Goal: Task Accomplishment & Management: Use online tool/utility

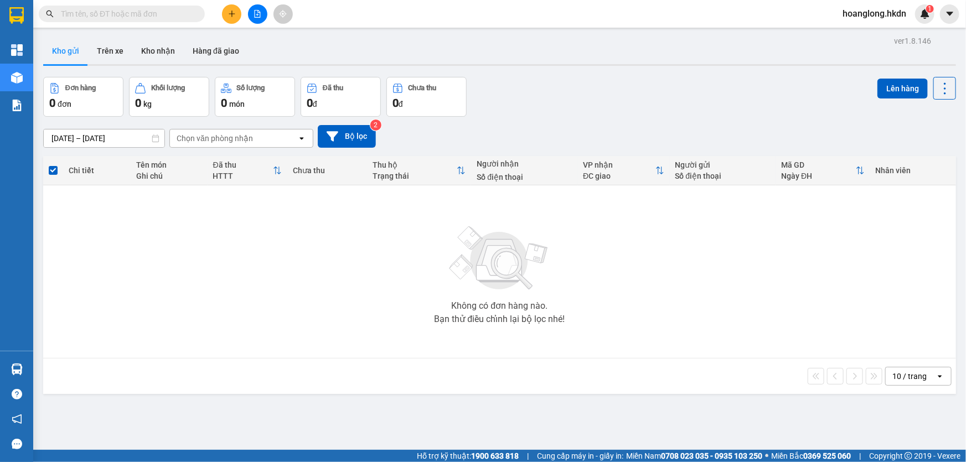
click at [226, 13] on button at bounding box center [231, 13] width 19 height 19
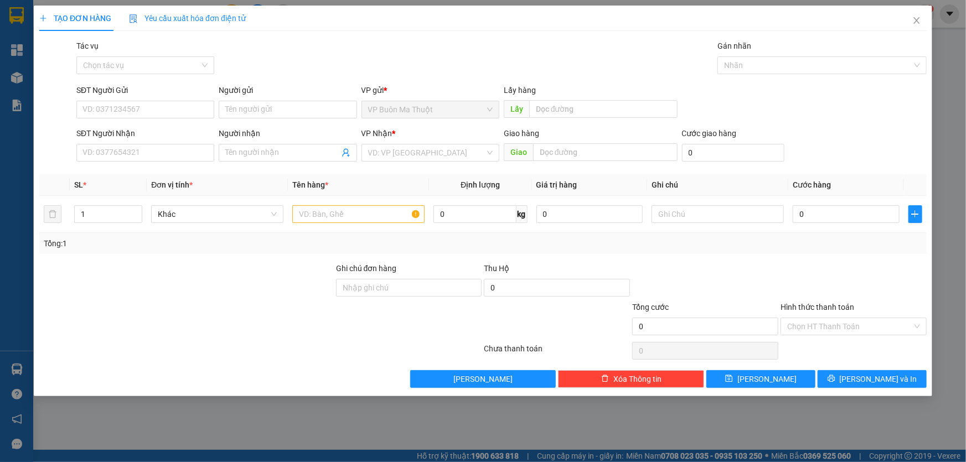
click at [183, 143] on div "SĐT Người Nhận" at bounding box center [145, 135] width 138 height 17
click at [182, 151] on input "SĐT Người Nhận" at bounding box center [145, 153] width 138 height 18
click at [403, 145] on div "VD: VP [GEOGRAPHIC_DATA]" at bounding box center [431, 153] width 138 height 18
type input "0968567567"
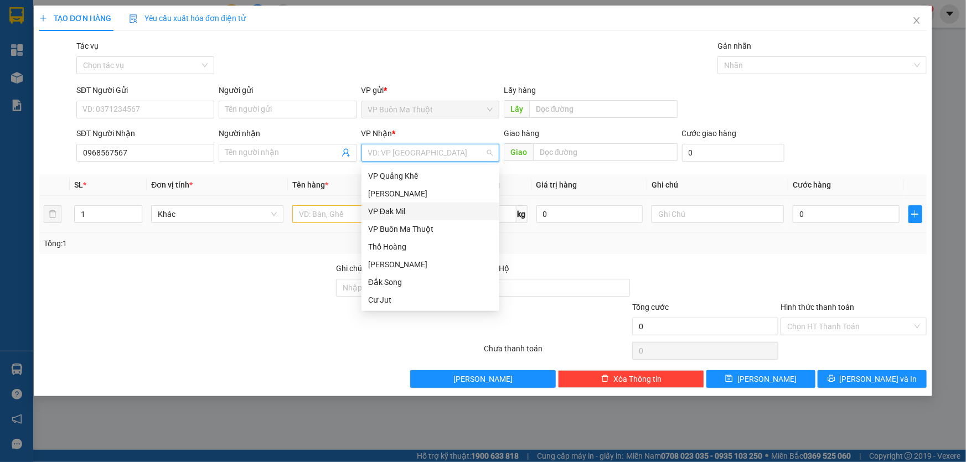
click at [407, 214] on div "VP Đak Mil" at bounding box center [430, 211] width 125 height 12
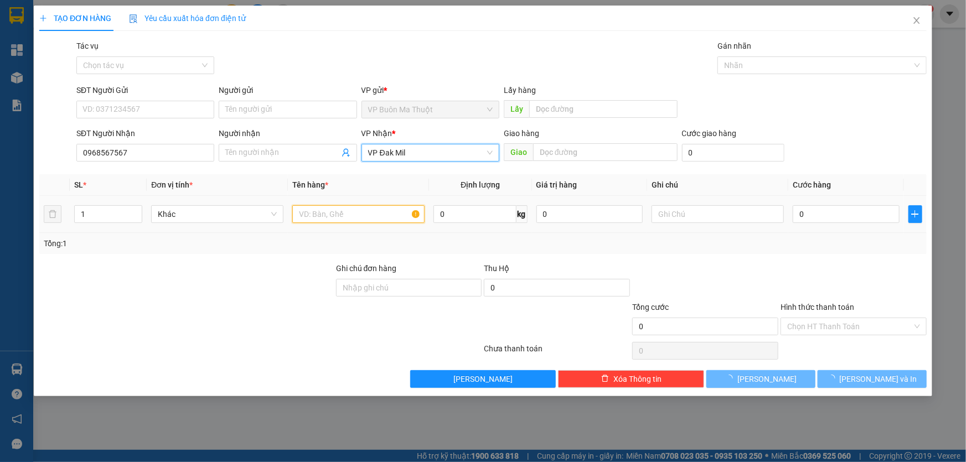
click at [349, 219] on input "text" at bounding box center [358, 214] width 132 height 18
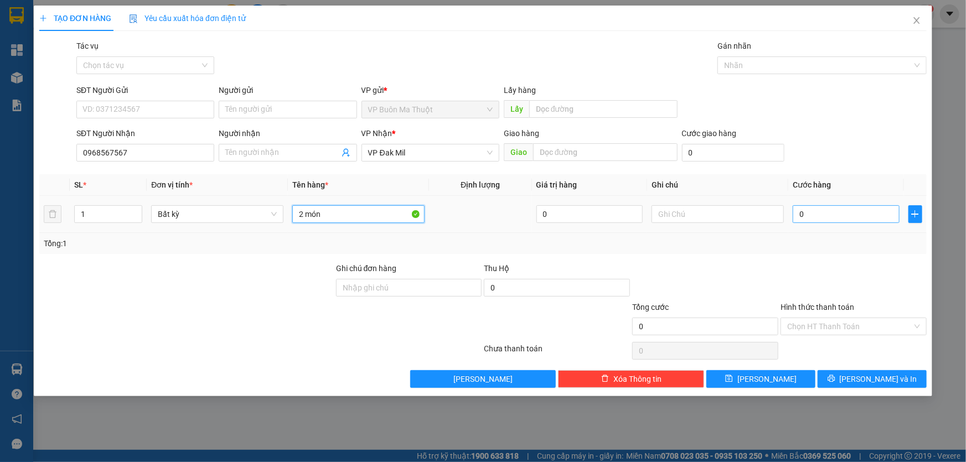
type input "2 món"
click at [809, 218] on input "0" at bounding box center [846, 214] width 107 height 18
type input "1"
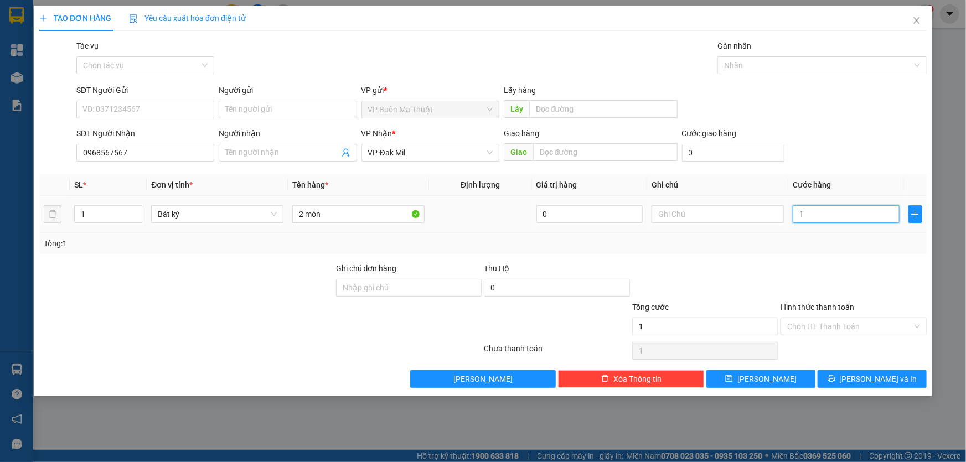
type input "10"
type input "100"
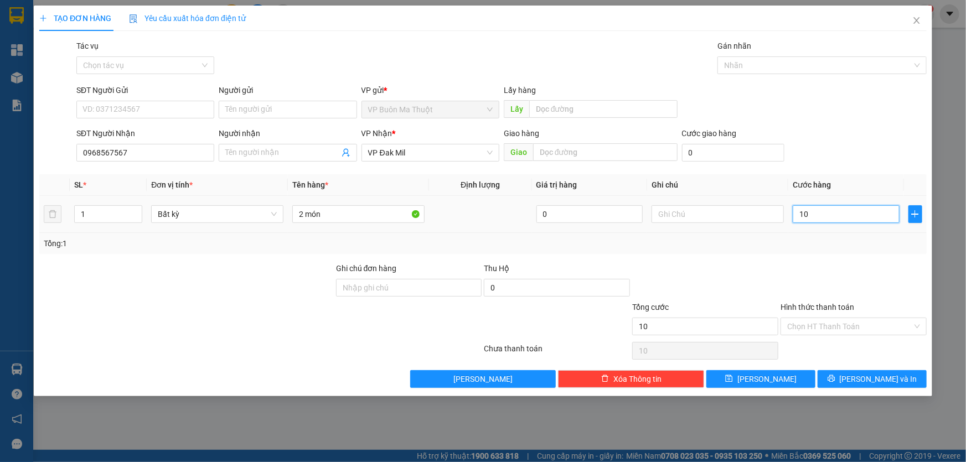
type input "100"
type input "1.000"
type input "10.000"
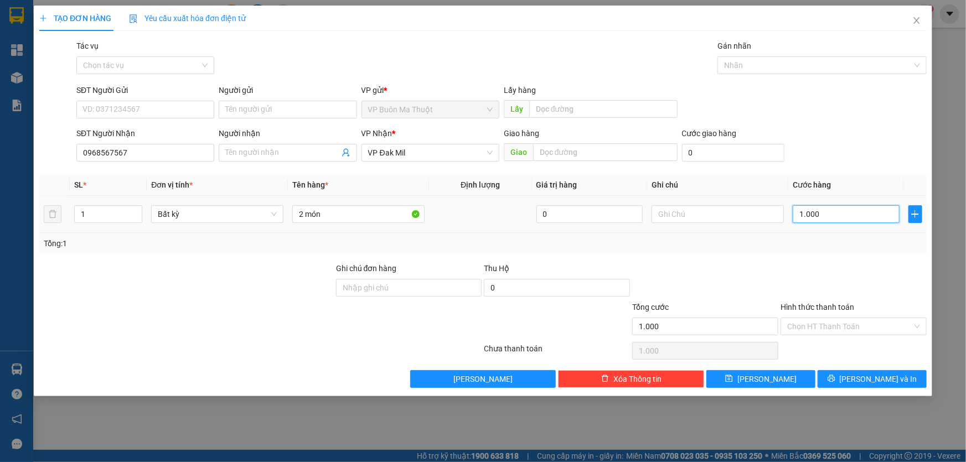
type input "10.000"
type input "100.000"
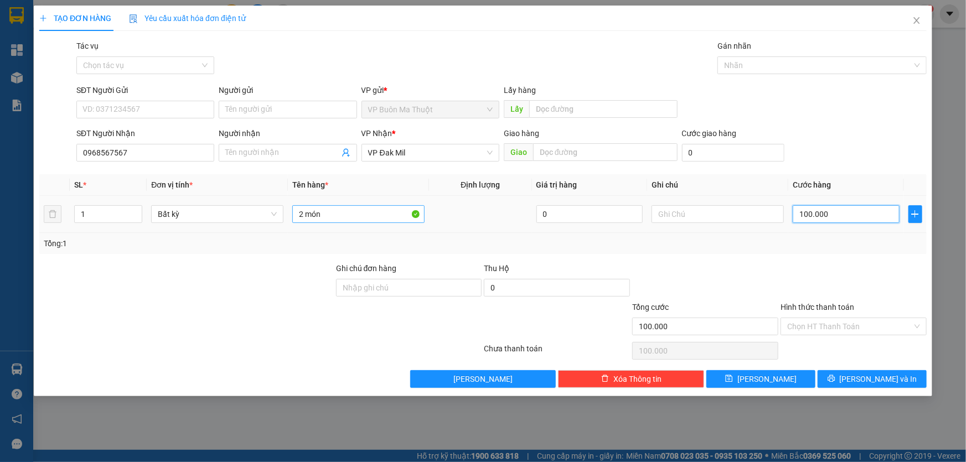
type input "100.000"
click at [360, 218] on input "2 món" at bounding box center [358, 214] width 132 height 18
type input "2 món ckcty"
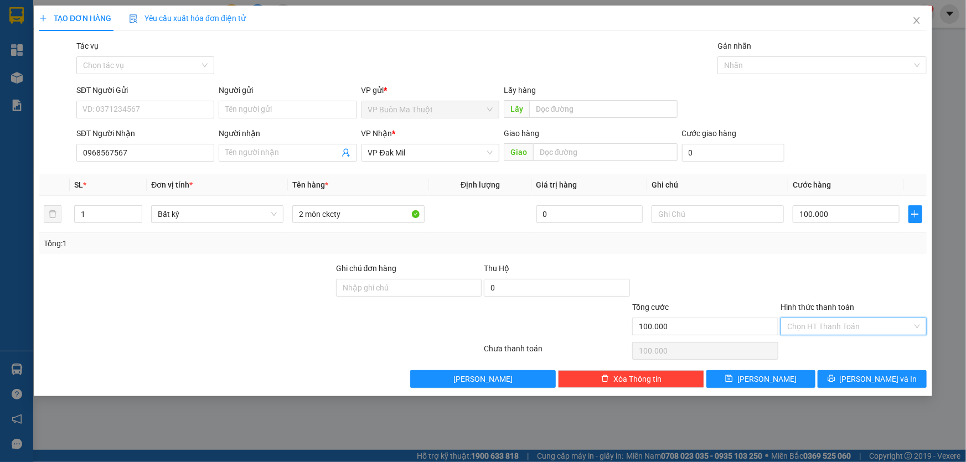
click at [855, 326] on input "Hình thức thanh toán" at bounding box center [850, 326] width 125 height 17
click at [829, 353] on div "Tại văn phòng" at bounding box center [854, 349] width 133 height 12
type input "0"
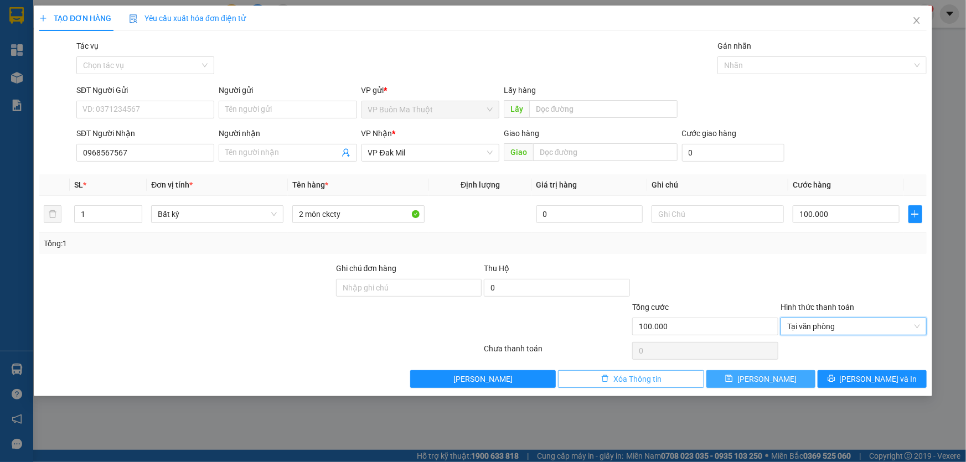
drag, startPoint x: 783, startPoint y: 380, endPoint x: 700, endPoint y: 374, distance: 83.3
click at [783, 381] on button "[PERSON_NAME]" at bounding box center [761, 380] width 109 height 18
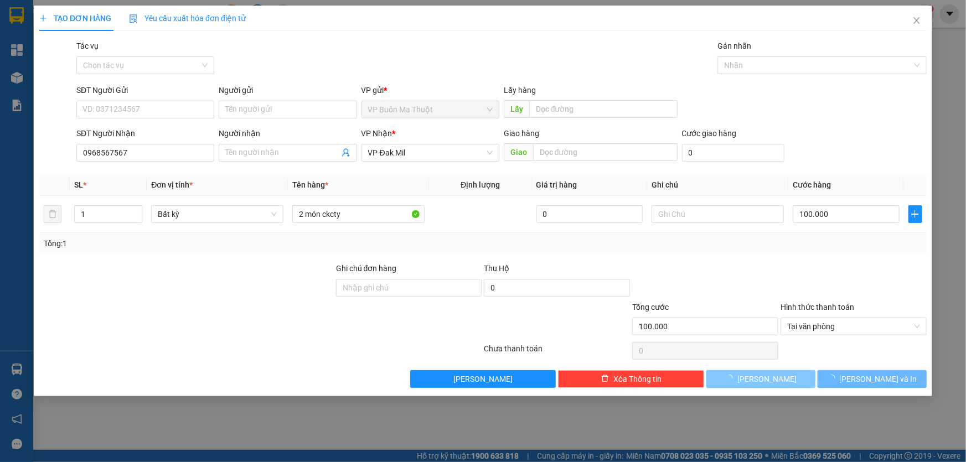
type input "0"
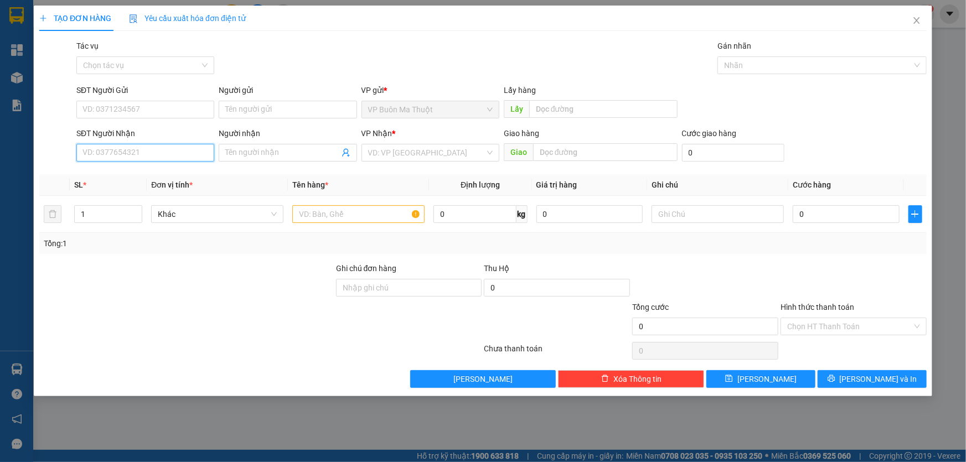
click at [179, 147] on input "SĐT Người Nhận" at bounding box center [145, 153] width 138 height 18
type input "0866295494"
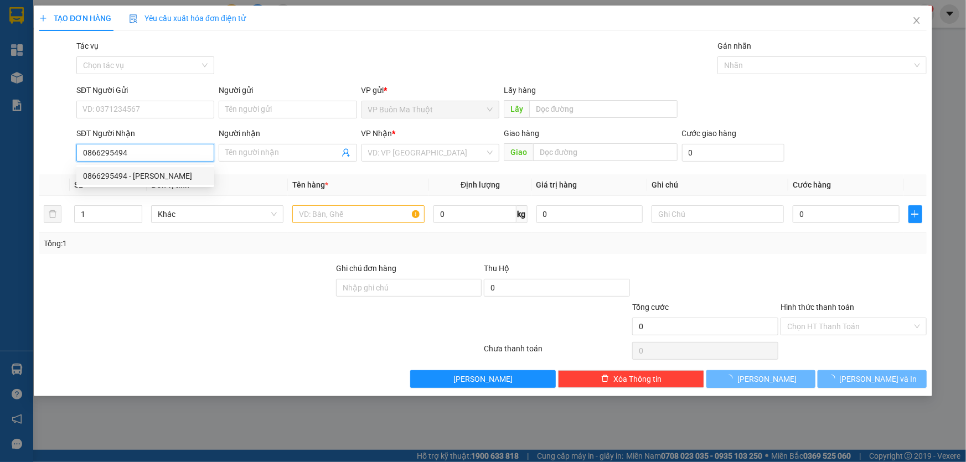
click at [172, 177] on div "0866295494 - [PERSON_NAME]" at bounding box center [145, 176] width 125 height 12
type input "đức mạnh"
type input "30.000"
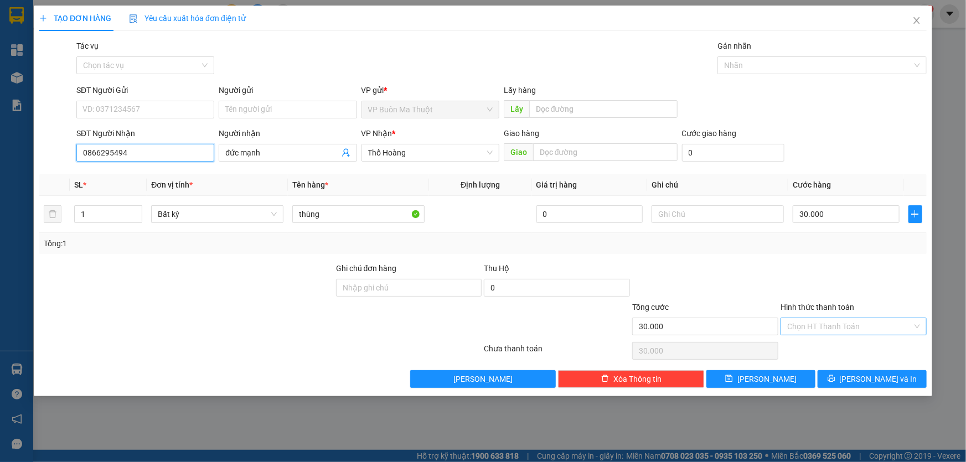
type input "0866295494"
click at [846, 327] on input "Hình thức thanh toán" at bounding box center [850, 326] width 125 height 17
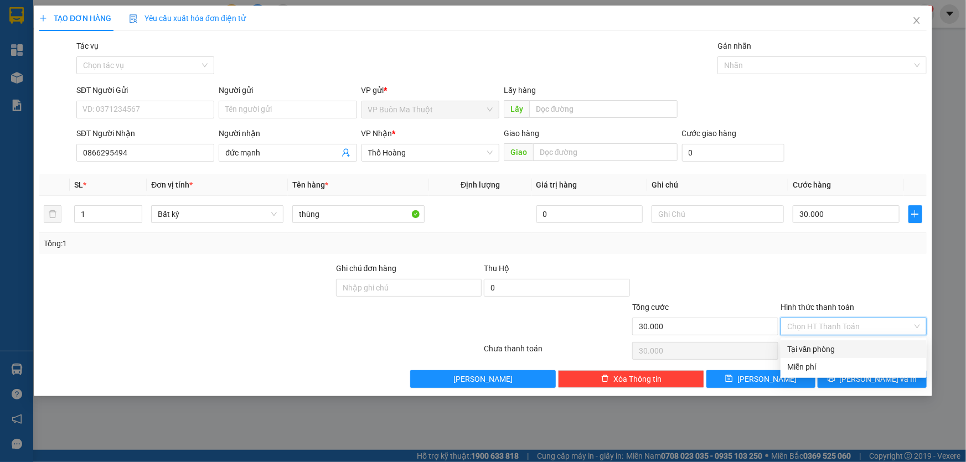
click at [821, 352] on div "Tại văn phòng" at bounding box center [854, 349] width 133 height 12
type input "0"
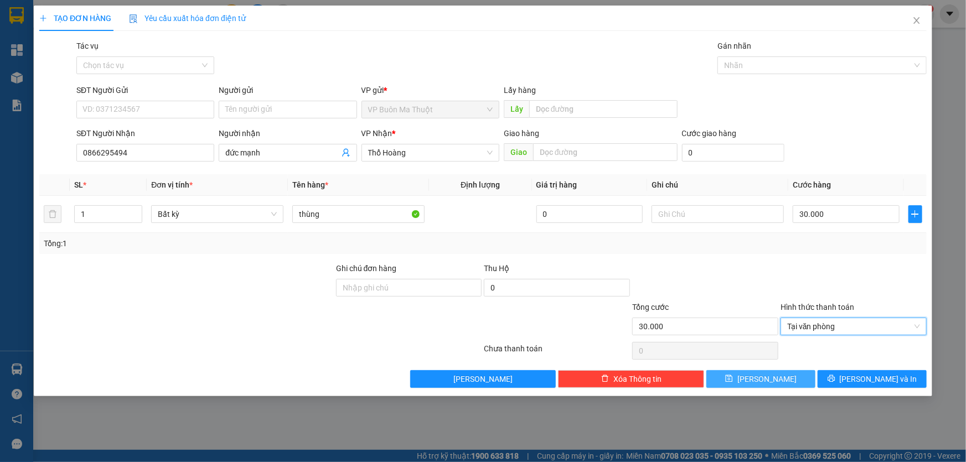
click at [783, 379] on button "[PERSON_NAME]" at bounding box center [761, 380] width 109 height 18
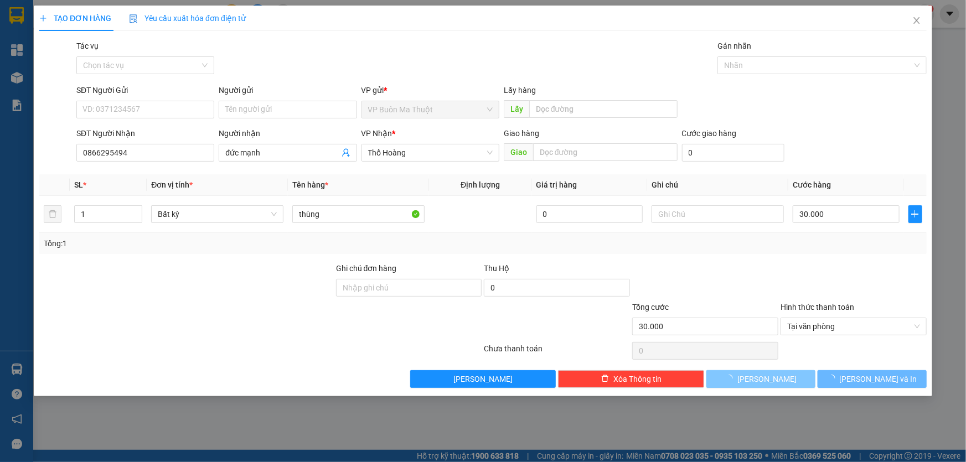
type input "0"
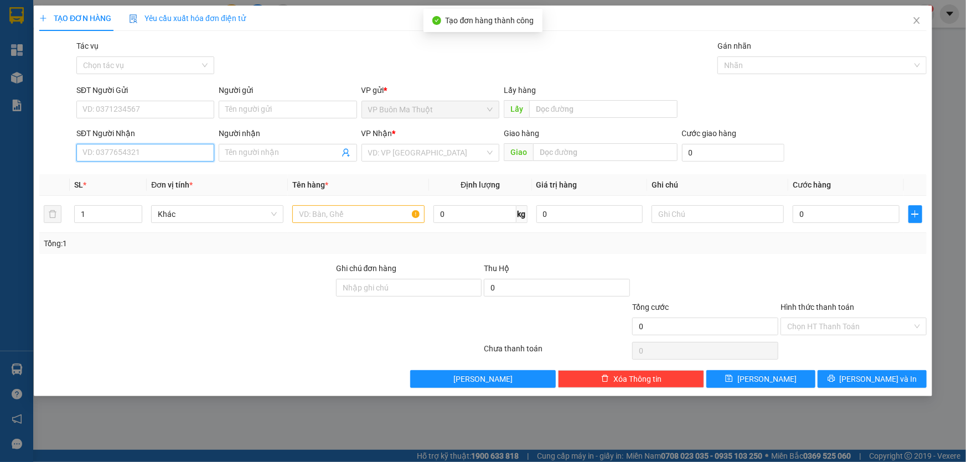
click at [179, 150] on input "SĐT Người Nhận" at bounding box center [145, 153] width 138 height 18
type input "0916757890"
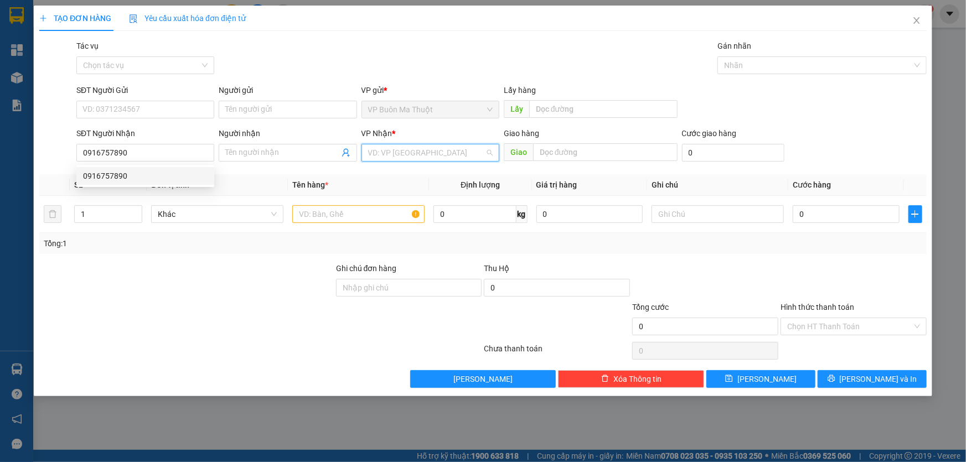
drag, startPoint x: 408, startPoint y: 148, endPoint x: 395, endPoint y: 191, distance: 44.1
click at [407, 148] on input "search" at bounding box center [426, 153] width 117 height 17
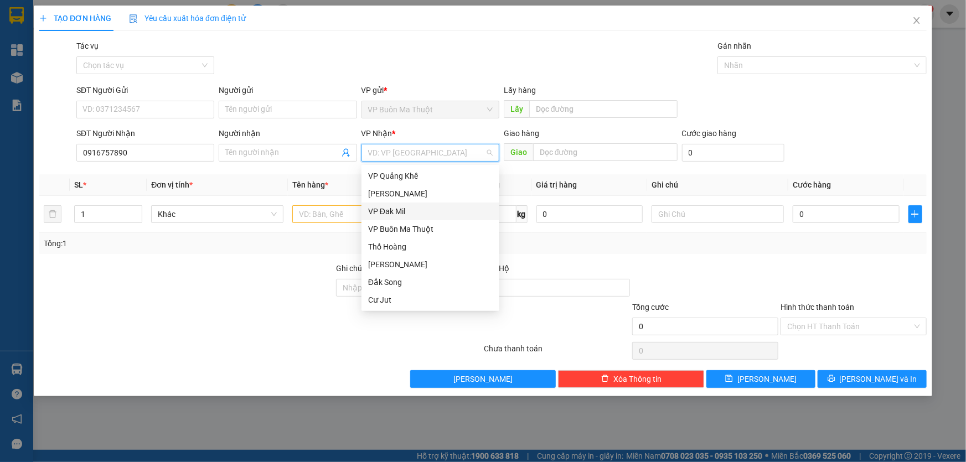
click at [385, 213] on div "VP Đak Mil" at bounding box center [430, 211] width 125 height 12
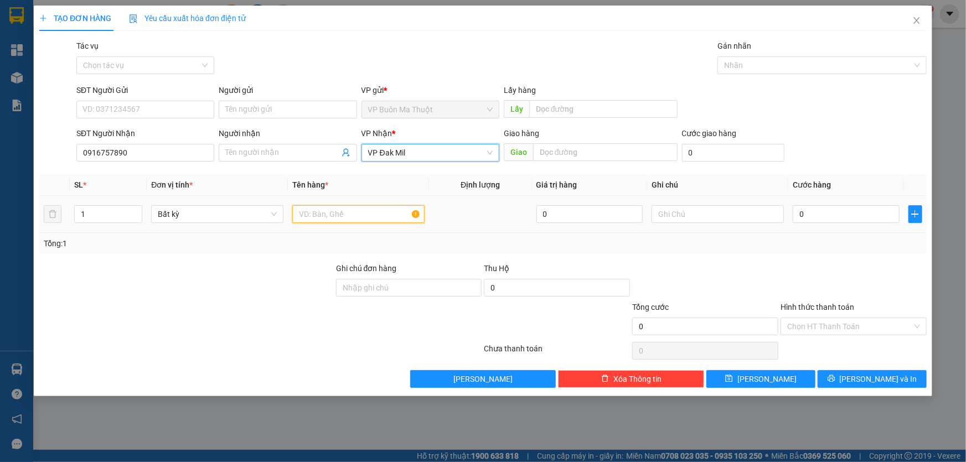
click at [347, 212] on input "text" at bounding box center [358, 214] width 132 height 18
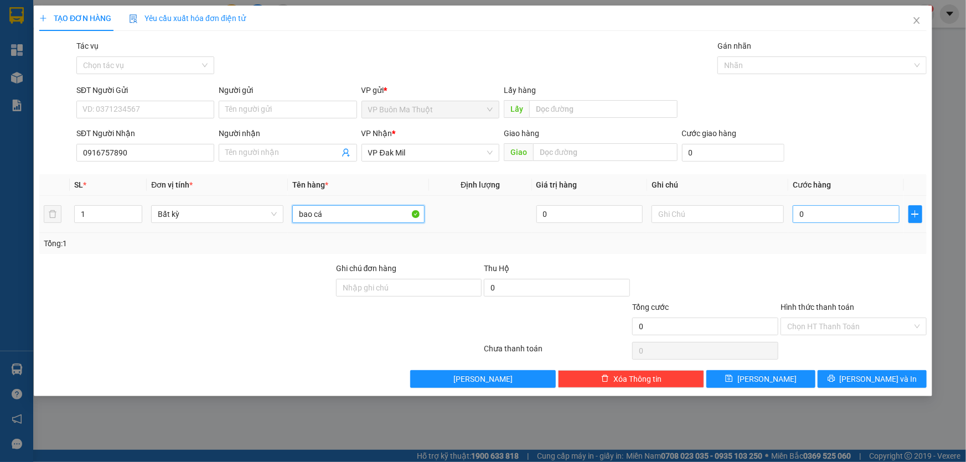
type input "bao cá"
click at [855, 218] on input "0" at bounding box center [846, 214] width 107 height 18
type input "3"
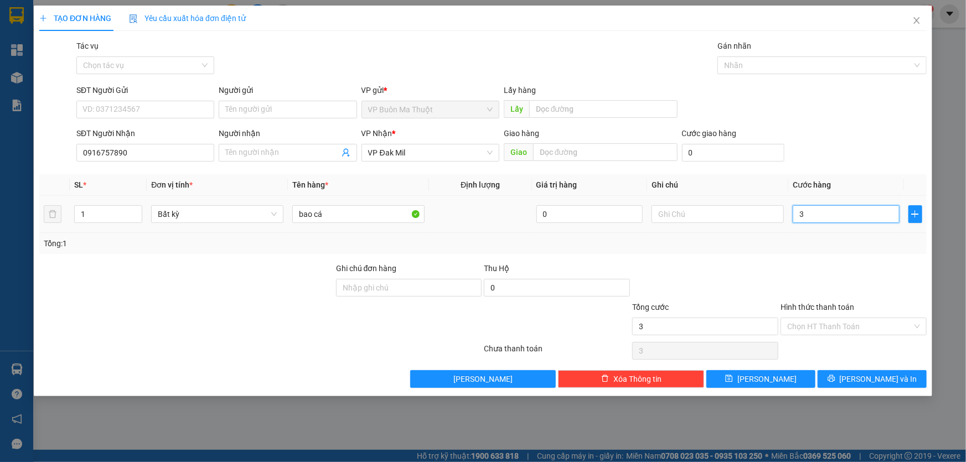
type input "30"
type input "300"
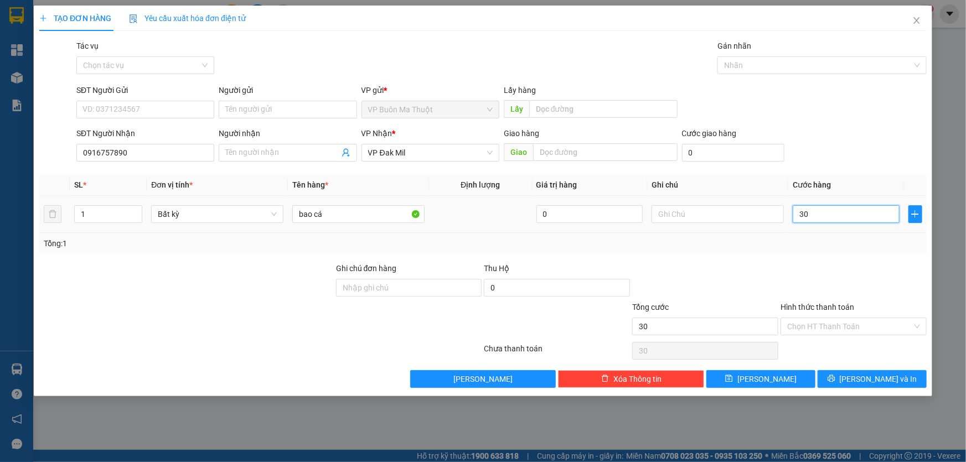
type input "300"
type input "3.000"
type input "30.000"
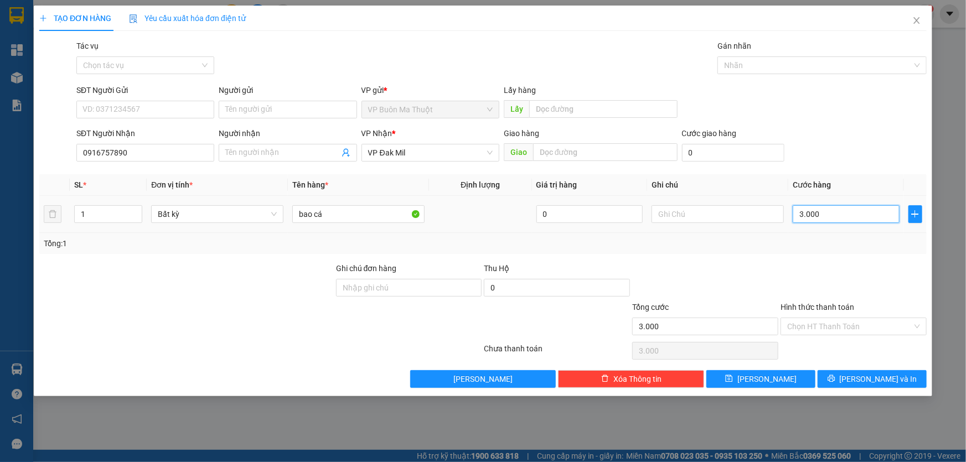
type input "30.000"
click at [777, 380] on button "[PERSON_NAME]" at bounding box center [761, 380] width 109 height 18
type input "0"
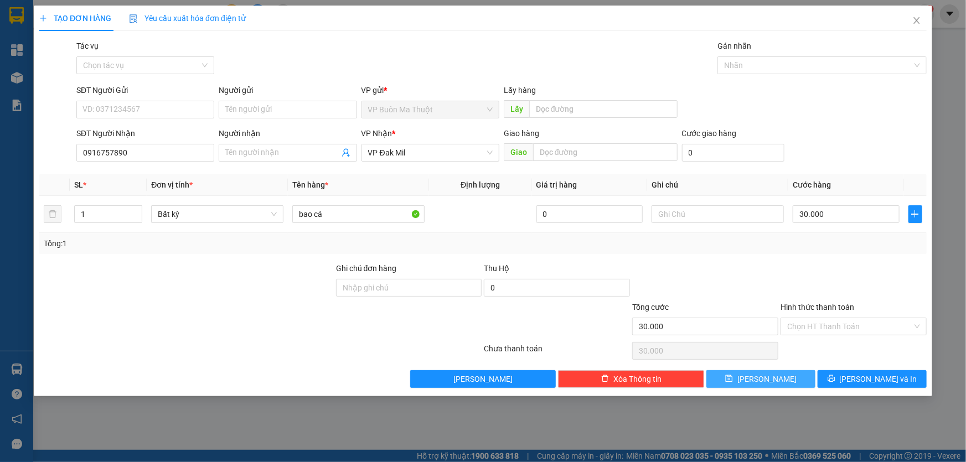
type input "0"
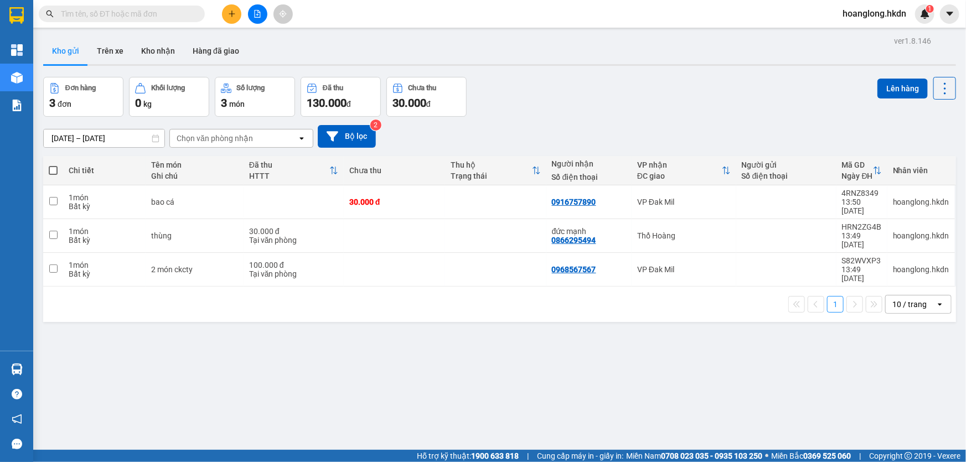
click at [258, 19] on button at bounding box center [257, 13] width 19 height 19
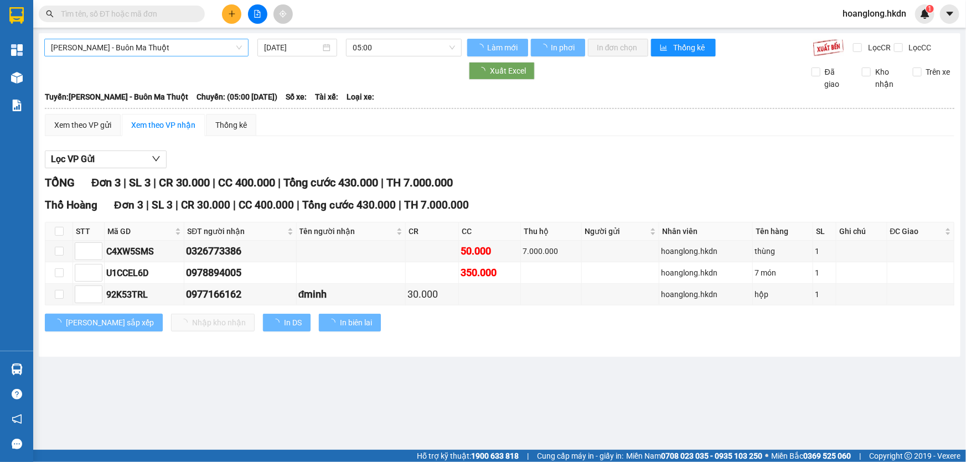
click at [162, 51] on span "[PERSON_NAME] - Buôn Ma Thuột" at bounding box center [146, 47] width 191 height 17
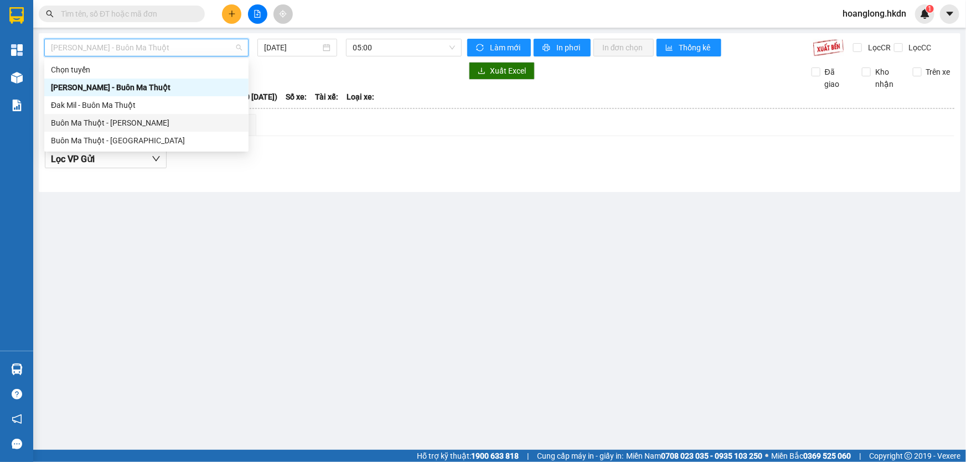
click at [155, 127] on div "Buôn Ma Thuột - [PERSON_NAME]" at bounding box center [146, 123] width 191 height 12
type input "[DATE]"
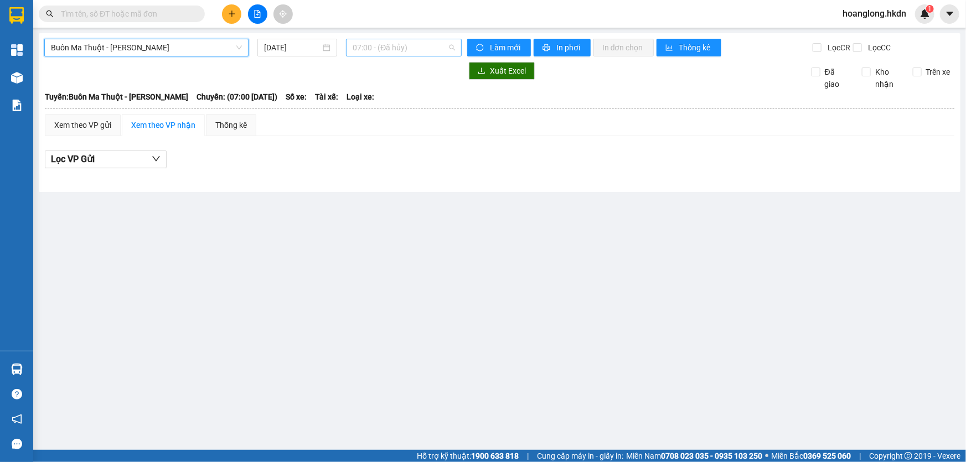
click at [376, 56] on div "07:00 - (Đã hủy)" at bounding box center [404, 48] width 116 height 18
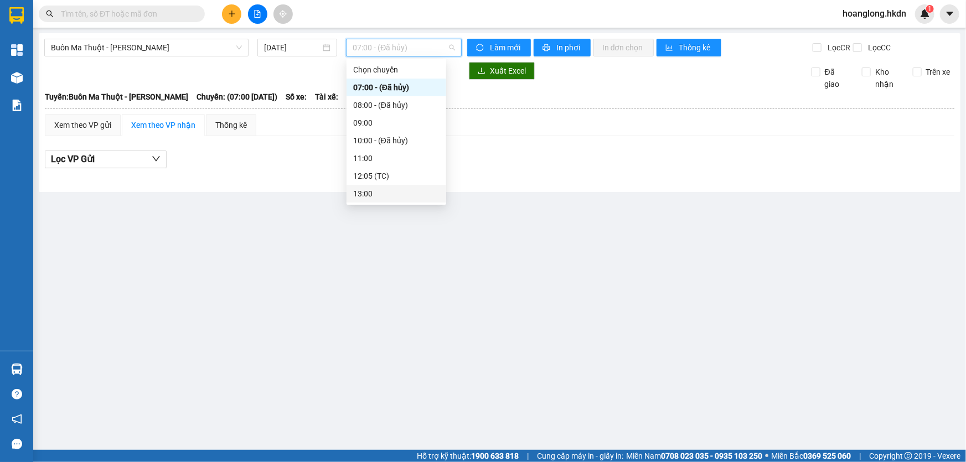
scroll to position [50, 0]
click at [379, 178] on div "14:05 (TC)" at bounding box center [396, 179] width 86 height 12
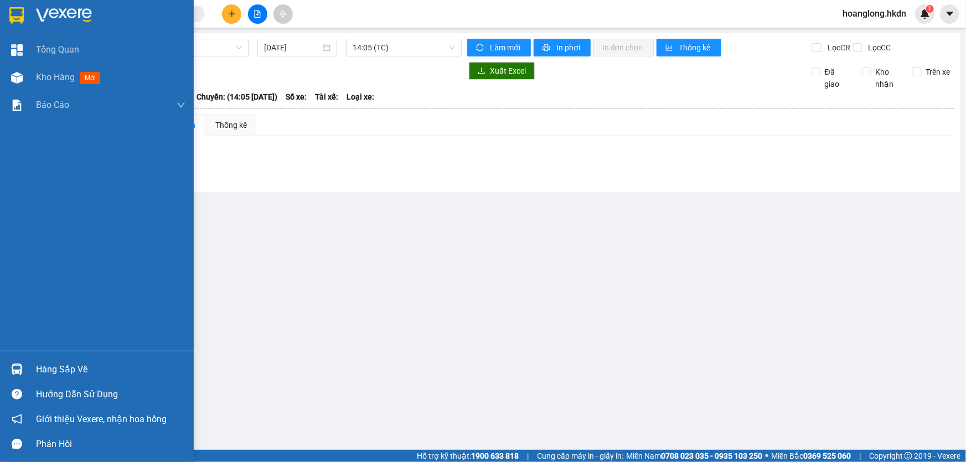
click at [25, 18] on div at bounding box center [16, 15] width 19 height 19
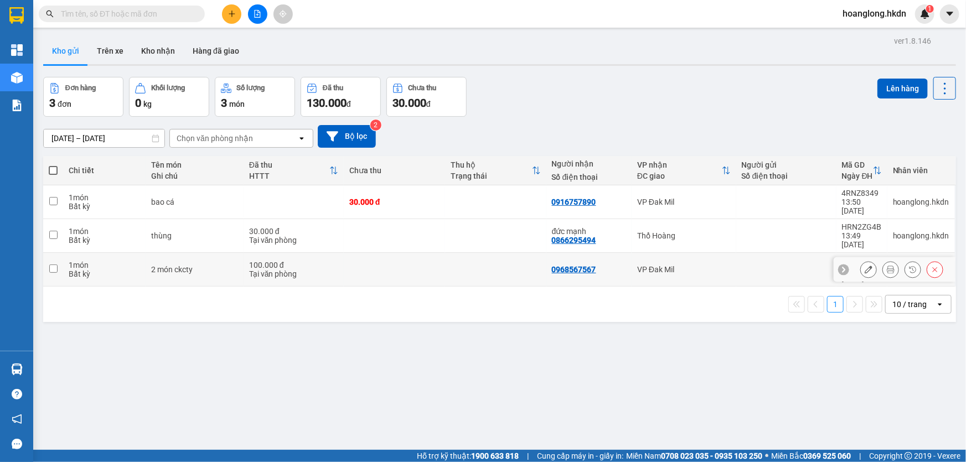
click at [502, 253] on td at bounding box center [495, 270] width 101 height 34
checkbox input "true"
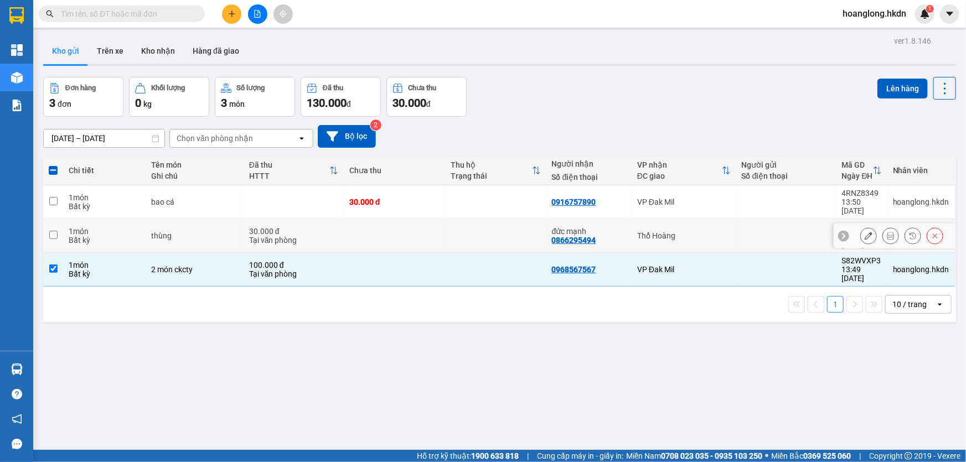
click at [509, 230] on td at bounding box center [495, 236] width 101 height 34
checkbox input "true"
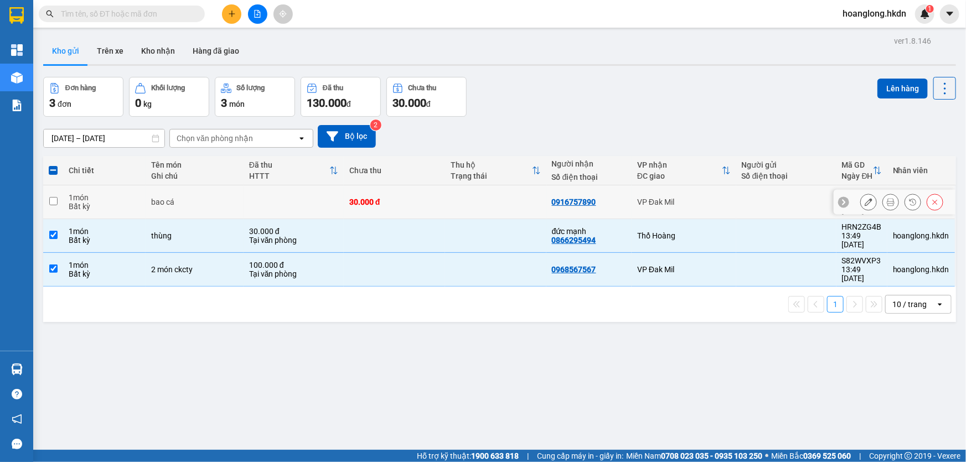
click at [510, 205] on td at bounding box center [495, 203] width 101 height 34
checkbox input "true"
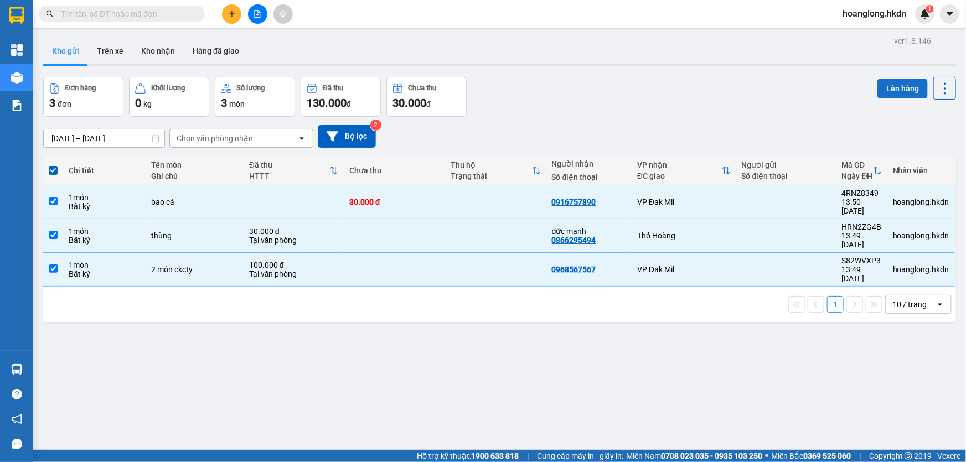
click at [889, 90] on button "Lên hàng" at bounding box center [903, 89] width 50 height 20
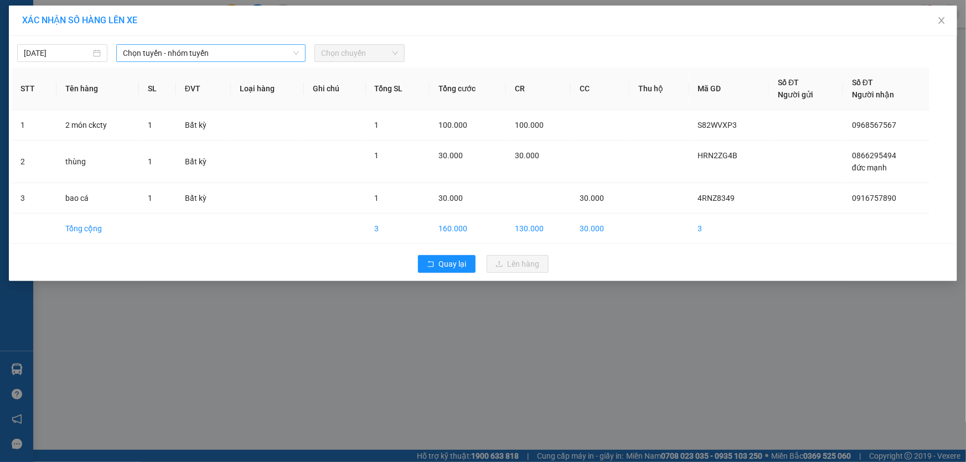
click at [276, 56] on span "Chọn tuyến - nhóm tuyến" at bounding box center [211, 53] width 176 height 17
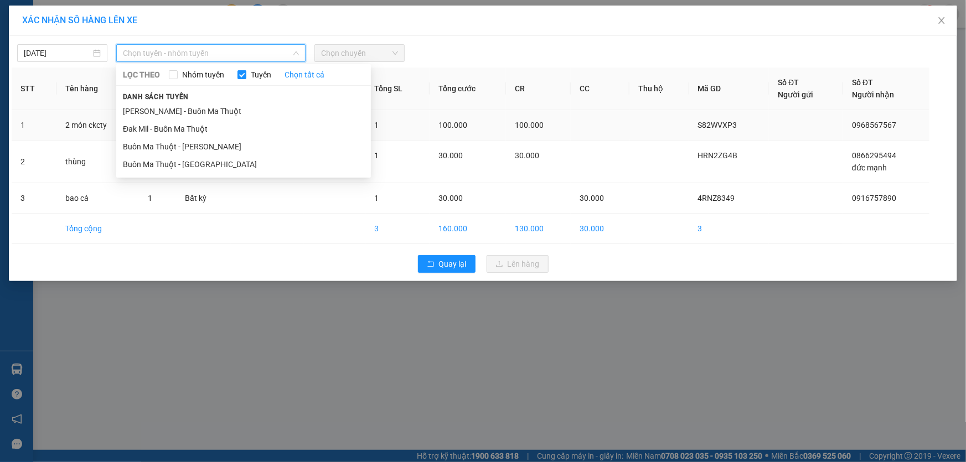
drag, startPoint x: 213, startPoint y: 142, endPoint x: 258, endPoint y: 128, distance: 47.5
click at [213, 142] on li "Buôn Ma Thuột - [PERSON_NAME]" at bounding box center [243, 147] width 255 height 18
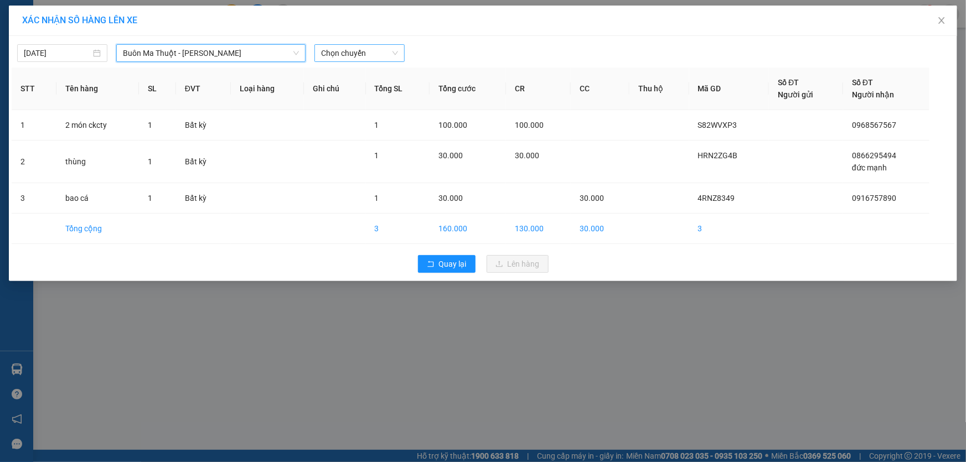
click at [364, 49] on span "Chọn chuyến" at bounding box center [359, 53] width 77 height 17
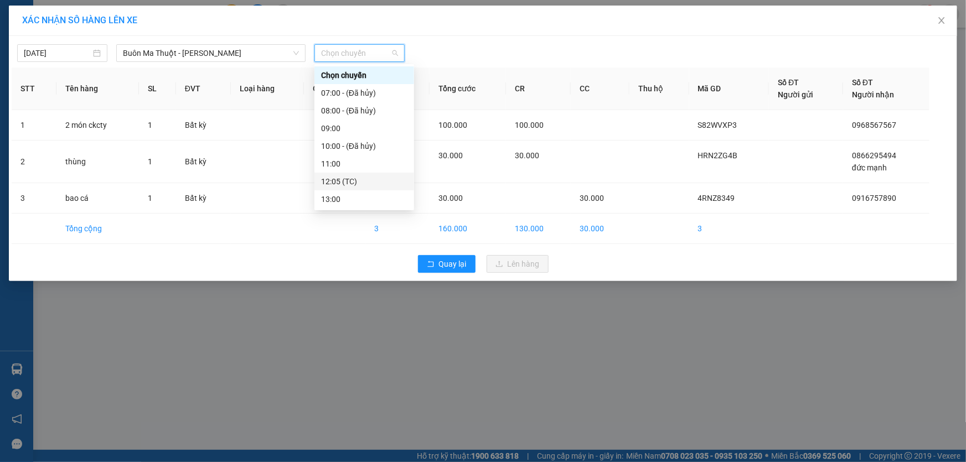
click at [340, 179] on div "12:05 (TC)" at bounding box center [364, 182] width 86 height 12
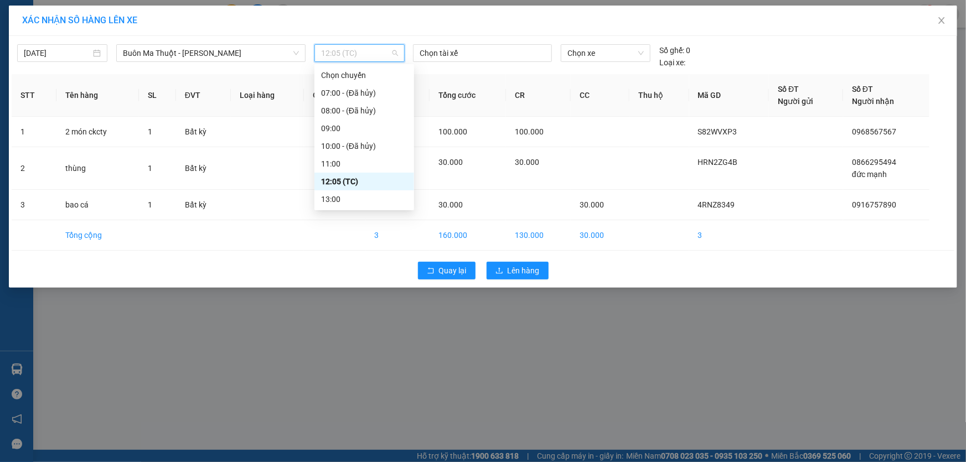
click at [351, 49] on span "12:05 (TC)" at bounding box center [359, 53] width 77 height 17
click at [357, 187] on div "14:05 (TC)" at bounding box center [364, 185] width 86 height 12
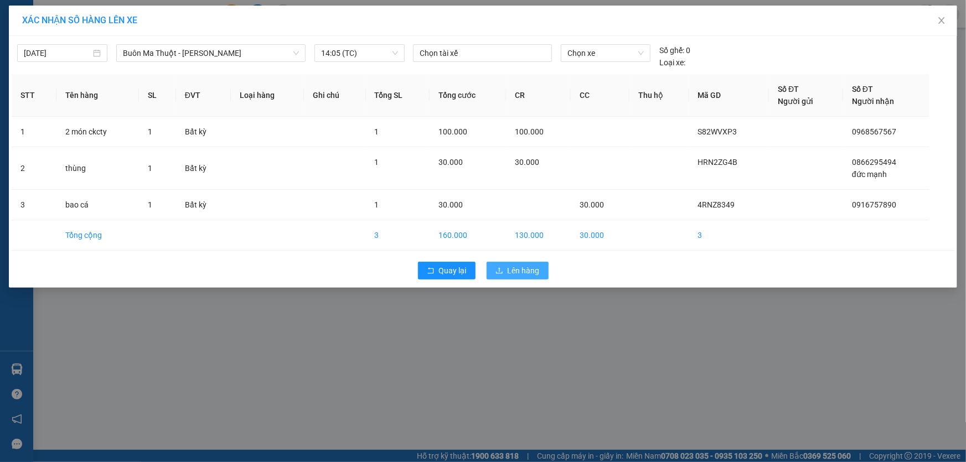
click at [526, 267] on span "Lên hàng" at bounding box center [524, 271] width 32 height 12
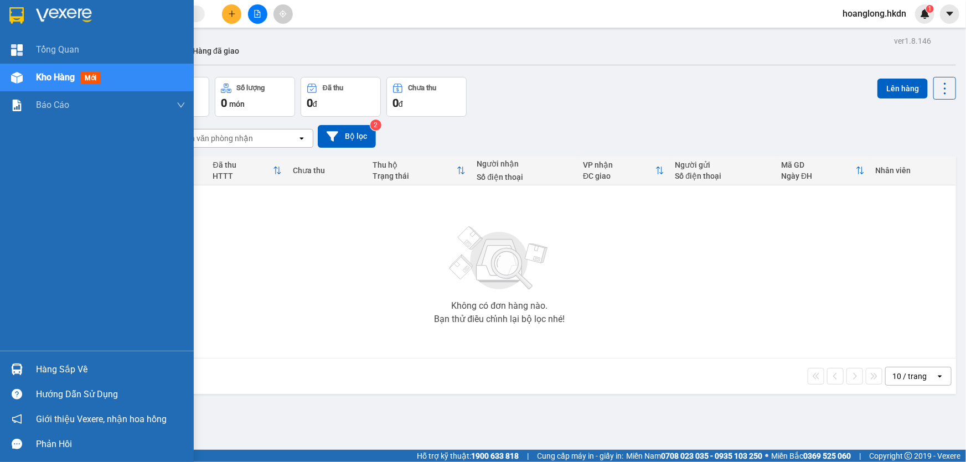
click at [22, 18] on img at bounding box center [16, 15] width 14 height 17
click at [30, 13] on div at bounding box center [97, 18] width 194 height 36
